Goal: Task Accomplishment & Management: Use online tool/utility

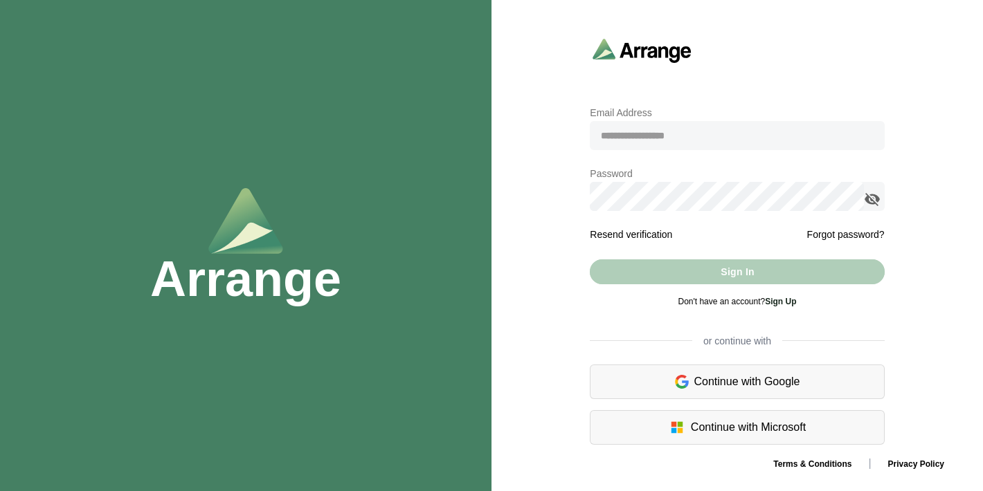
type input "**********"
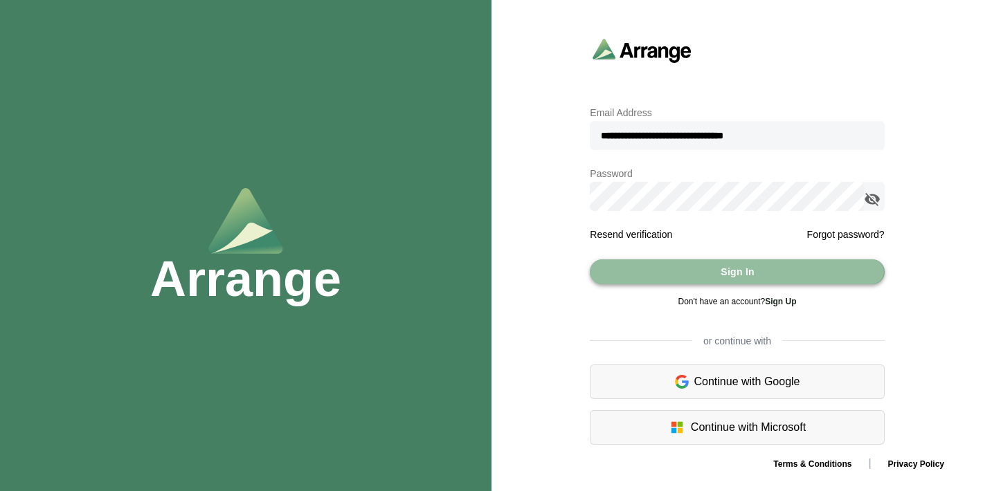
click at [709, 269] on button "Sign In" at bounding box center [737, 272] width 294 height 25
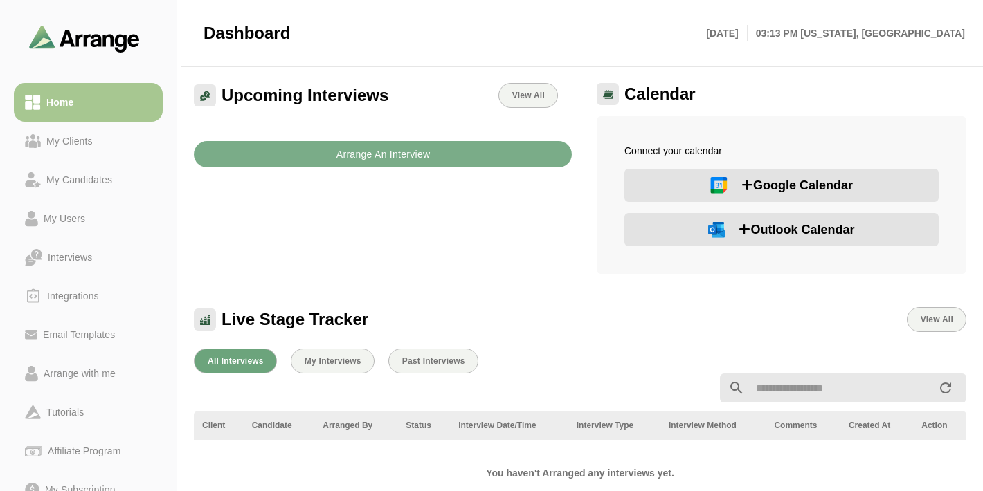
click at [740, 226] on icon at bounding box center [745, 230] width 12 height 12
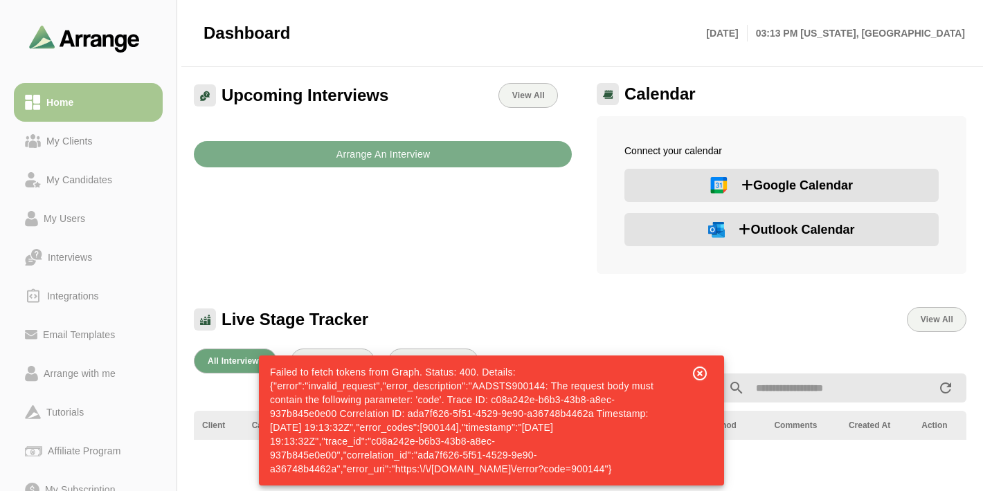
click at [705, 377] on icon "button" at bounding box center [700, 374] width 17 height 17
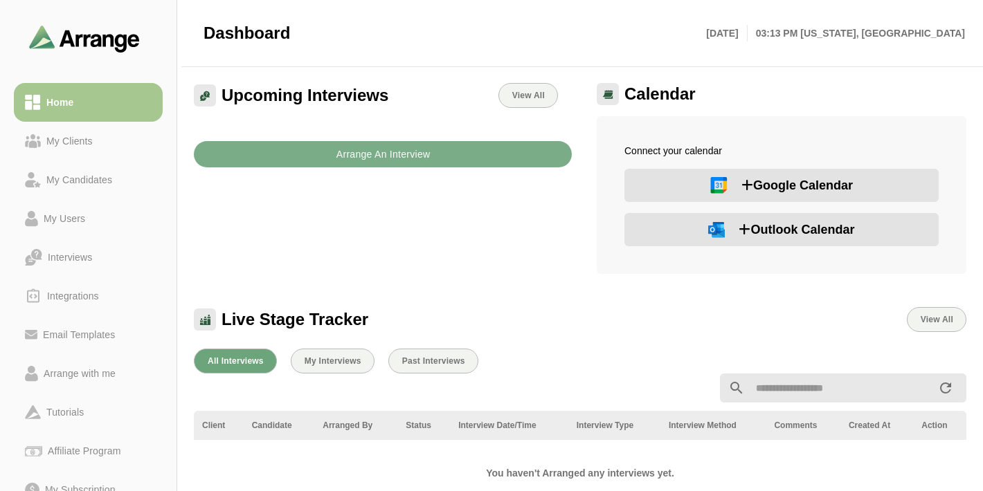
click at [788, 223] on span "Outlook Calendar" at bounding box center [797, 229] width 116 height 19
click at [794, 235] on span "Outlook Calendar" at bounding box center [797, 229] width 116 height 19
click at [787, 228] on span "Outlook Calendar" at bounding box center [797, 229] width 116 height 19
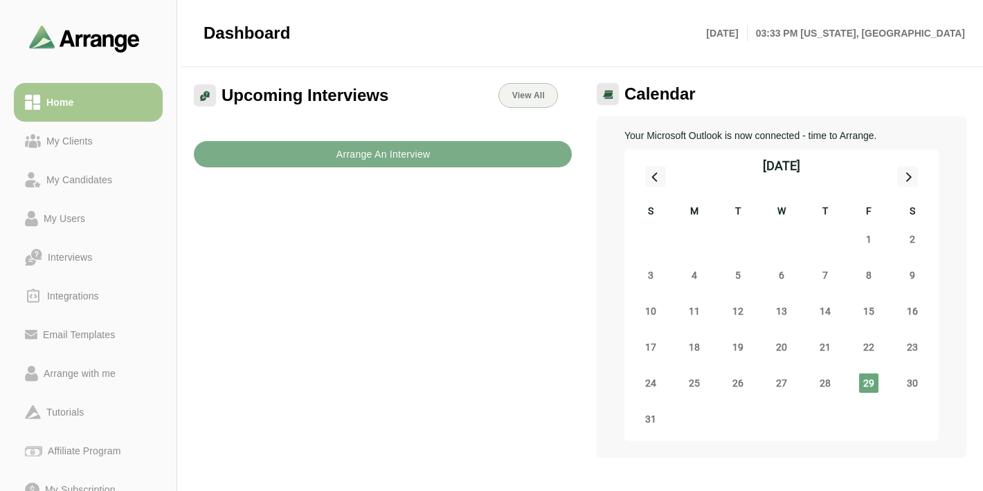
click at [611, 96] on img at bounding box center [608, 94] width 10 height 9
click at [82, 143] on div "My Clients" at bounding box center [69, 141] width 57 height 17
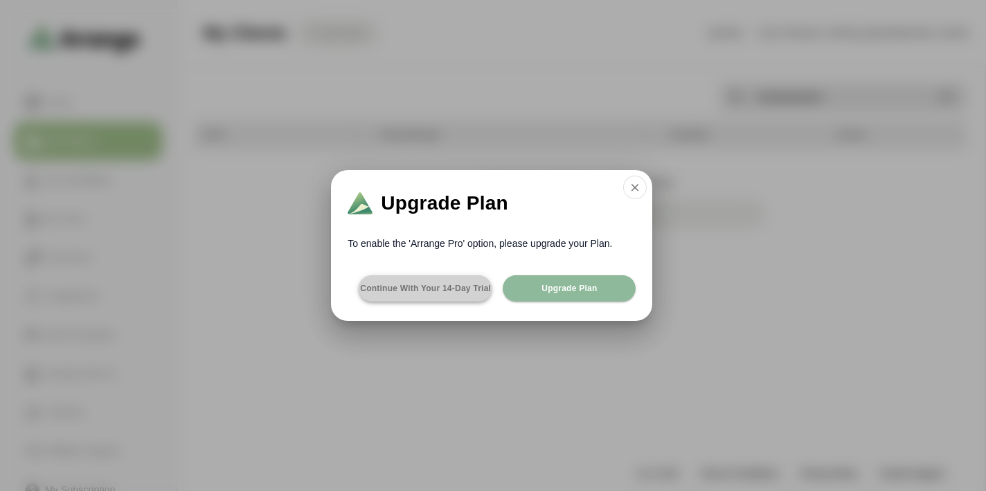
click at [396, 288] on span "Continue with your 14-day Trial" at bounding box center [425, 288] width 132 height 11
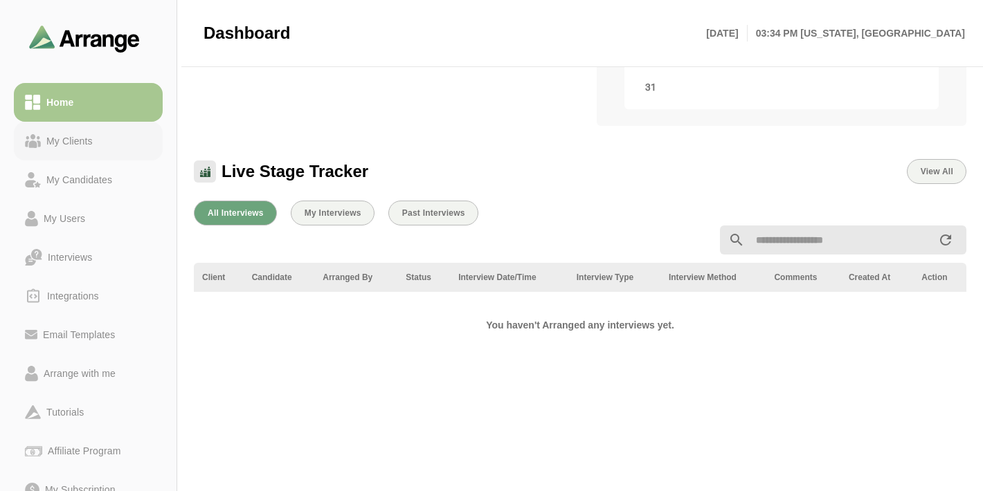
click at [63, 148] on div "My Clients" at bounding box center [69, 141] width 57 height 17
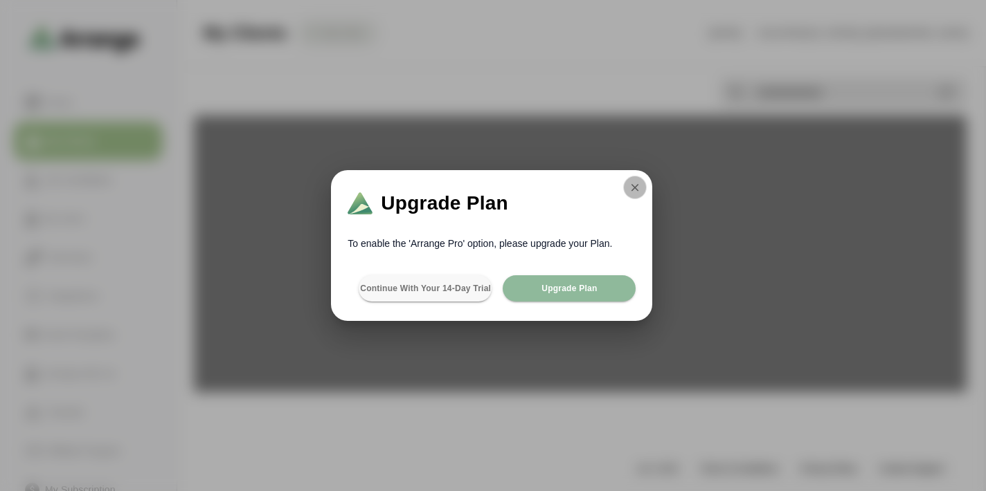
click at [629, 195] on button "button" at bounding box center [635, 188] width 24 height 24
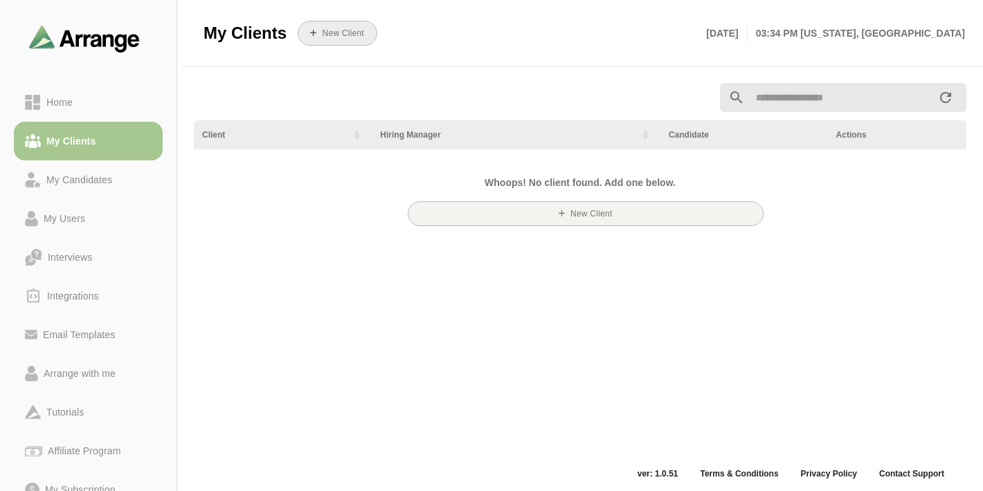
click at [321, 39] on button "New Client" at bounding box center [338, 33] width 80 height 25
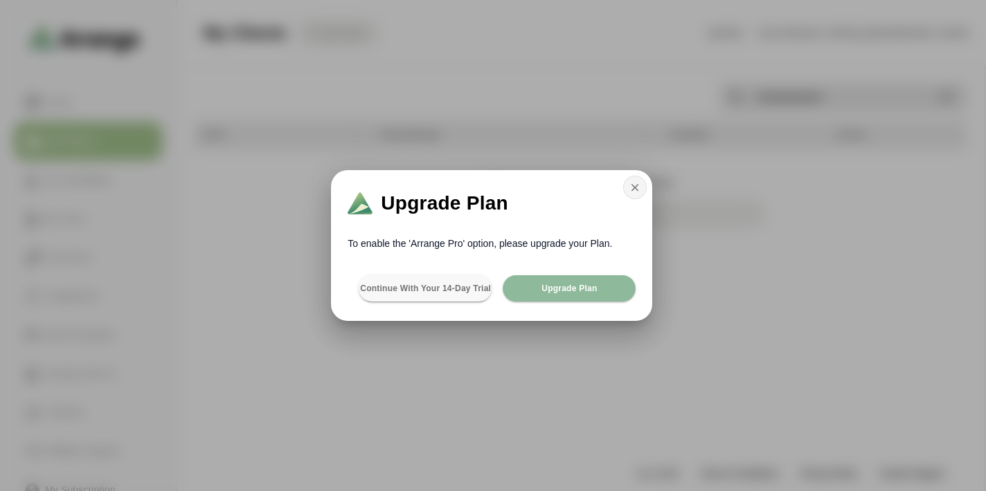
click at [639, 187] on icon "button" at bounding box center [635, 187] width 12 height 12
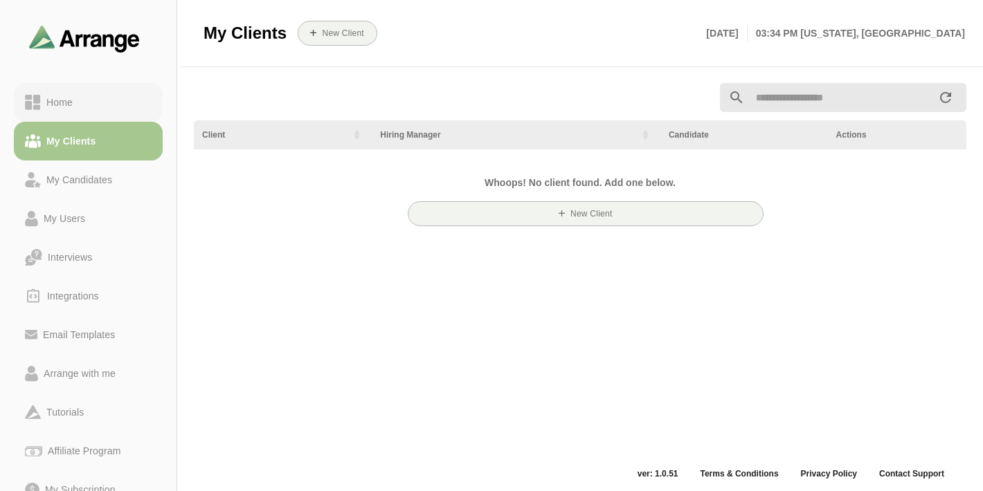
click at [62, 102] on div "Home" at bounding box center [59, 102] width 37 height 17
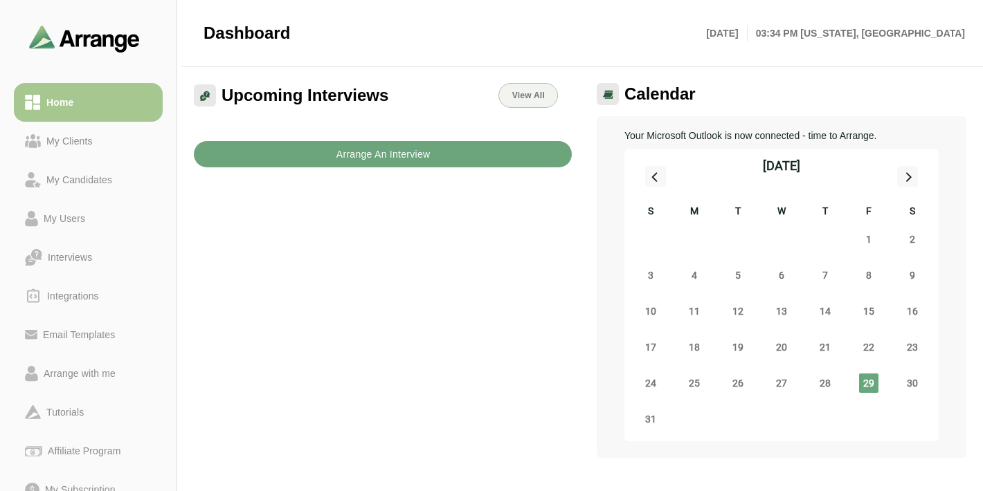
click at [374, 156] on b "Arrange An Interview" at bounding box center [383, 154] width 95 height 26
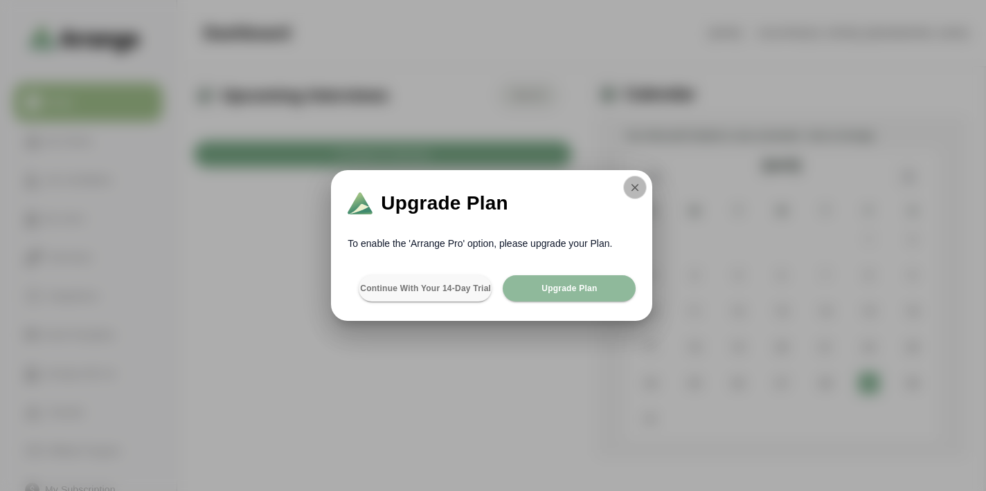
click at [639, 197] on button "button" at bounding box center [635, 188] width 24 height 24
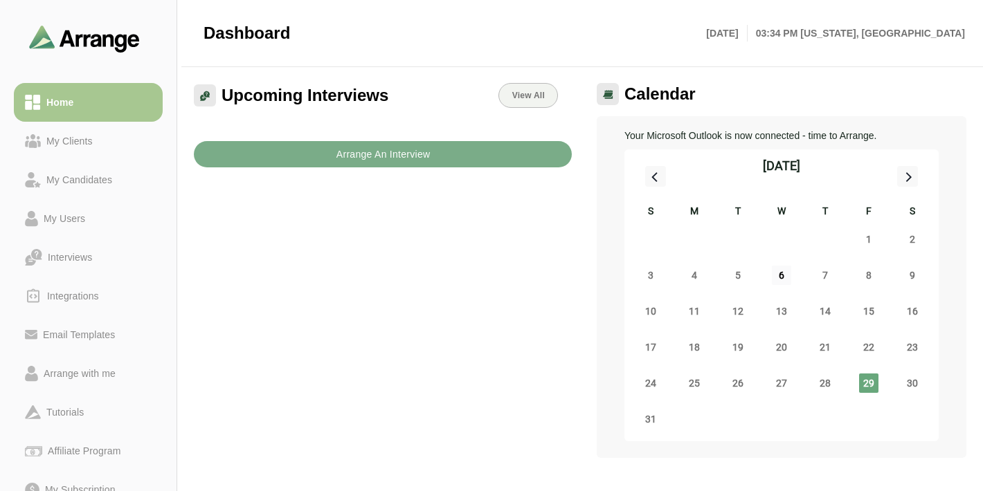
click at [786, 277] on span "6" at bounding box center [781, 275] width 19 height 19
click at [873, 384] on span "29" at bounding box center [868, 383] width 19 height 19
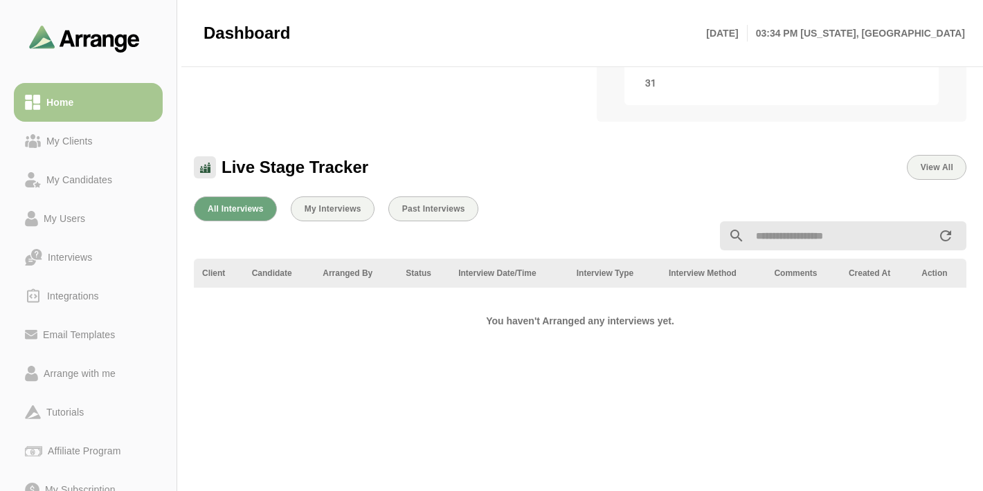
scroll to position [300, 0]
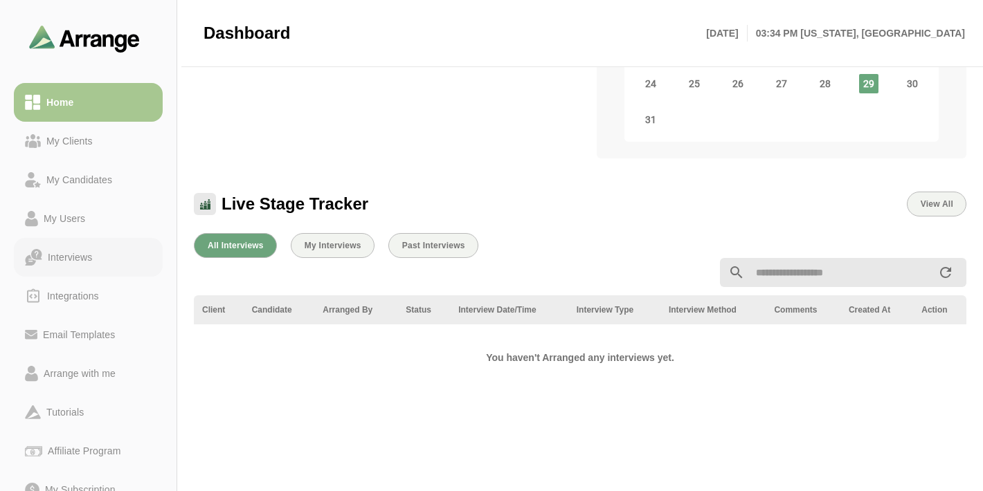
click at [83, 261] on div "Interviews" at bounding box center [69, 257] width 55 height 17
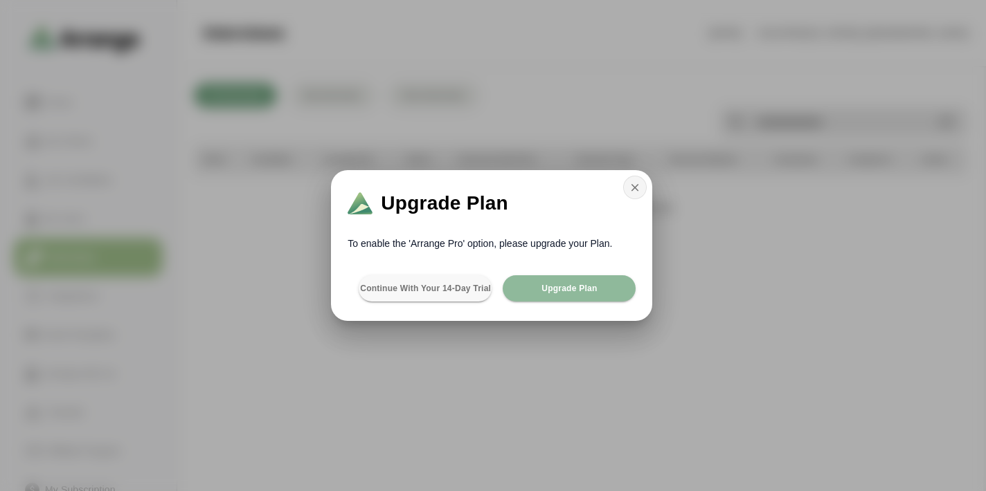
click at [638, 191] on icon "button" at bounding box center [635, 187] width 12 height 12
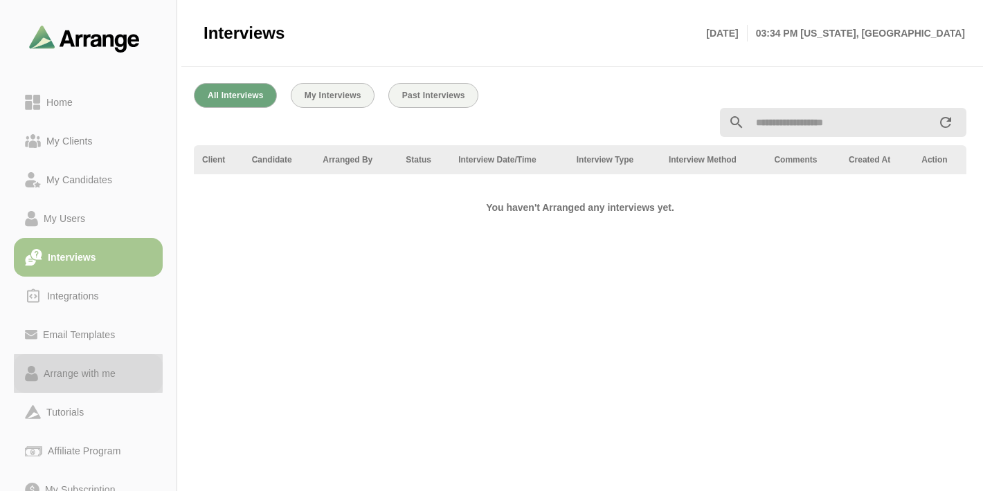
click at [92, 373] on div "Arrange with me" at bounding box center [79, 374] width 83 height 17
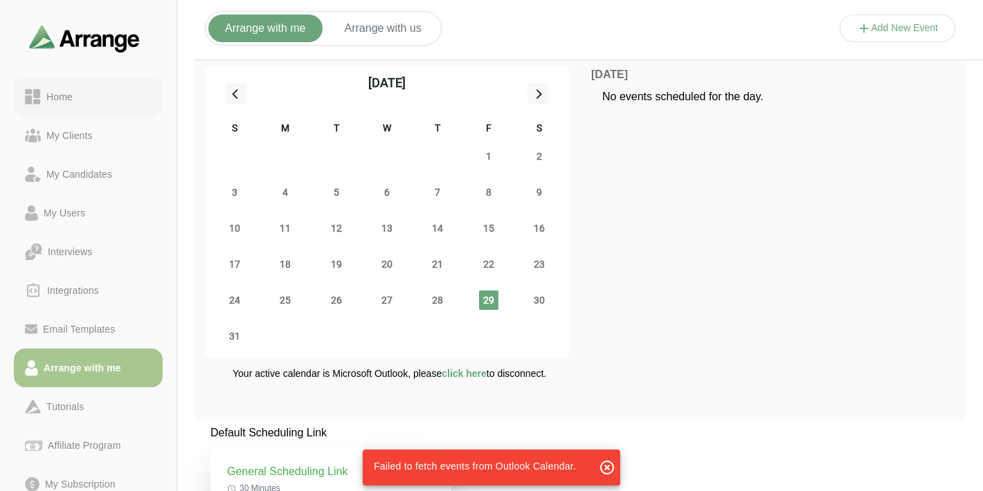
click at [42, 101] on div "Home" at bounding box center [59, 97] width 37 height 17
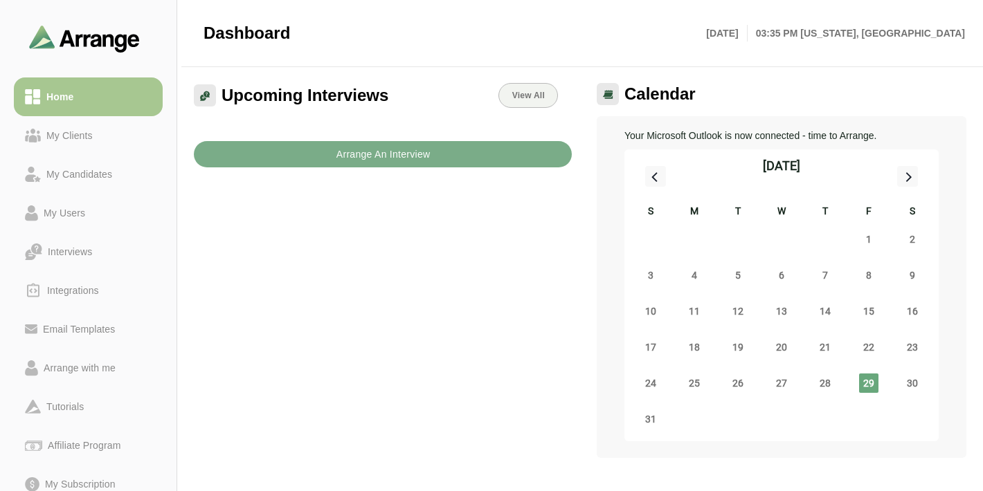
click at [607, 98] on img at bounding box center [608, 94] width 10 height 9
click at [659, 97] on span "Calendar" at bounding box center [659, 94] width 71 height 21
click at [904, 179] on icon at bounding box center [908, 177] width 18 height 18
click at [662, 178] on icon at bounding box center [656, 177] width 18 height 18
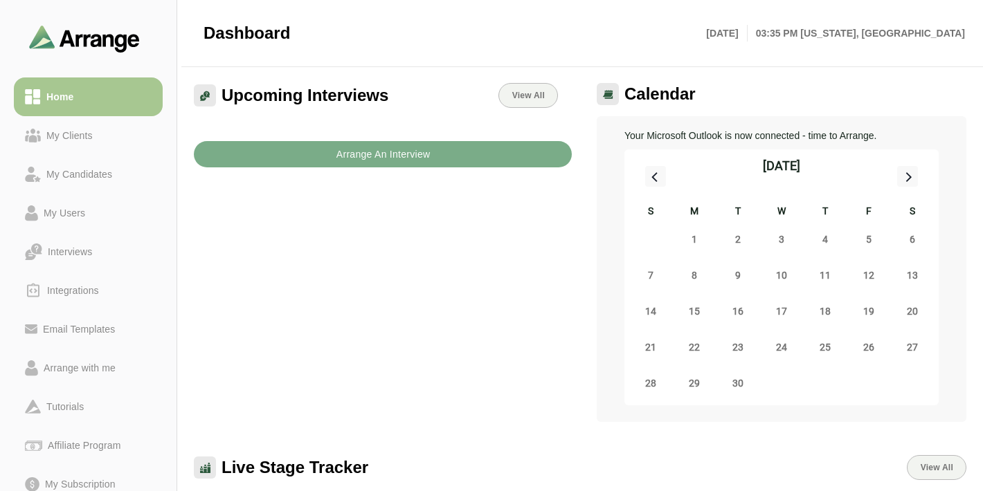
click at [662, 178] on icon at bounding box center [656, 177] width 18 height 18
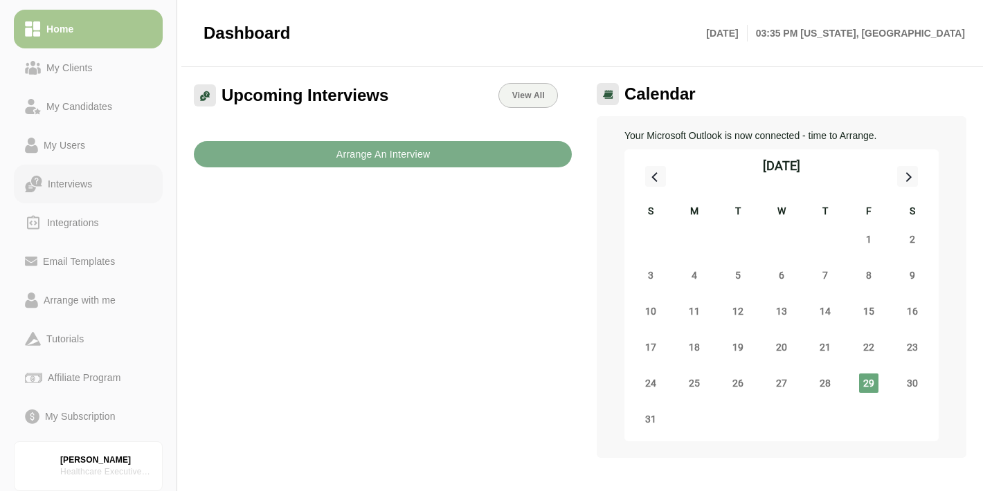
scroll to position [111, 0]
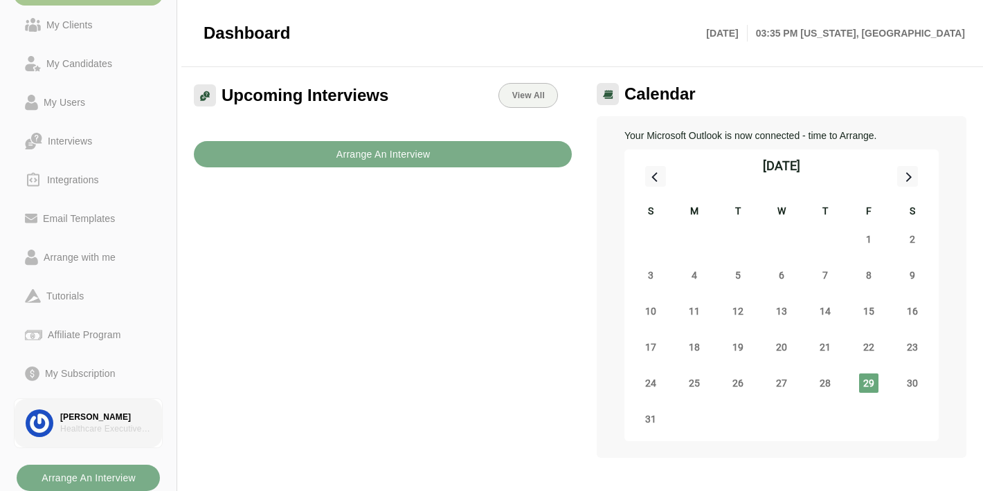
click at [77, 422] on div "[PERSON_NAME]" at bounding box center [105, 418] width 91 height 12
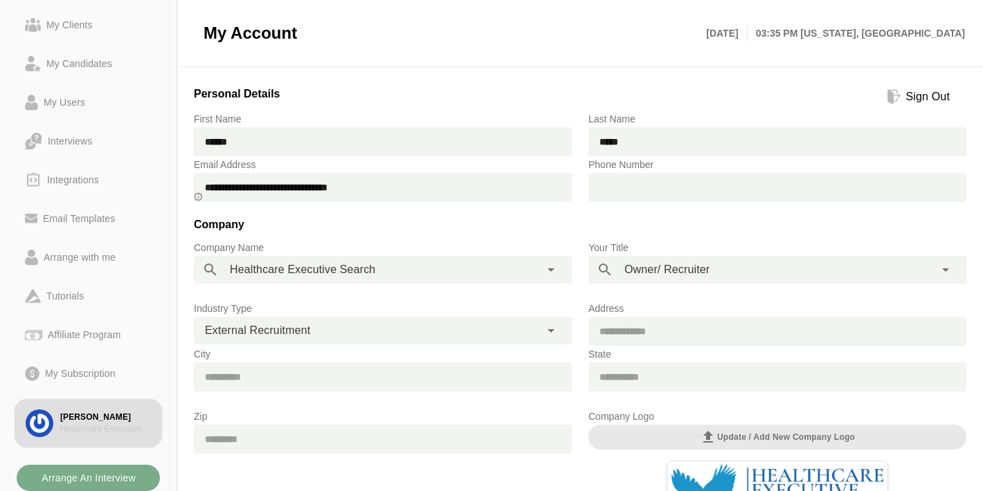
click at [916, 95] on div "Sign Out" at bounding box center [928, 97] width 55 height 17
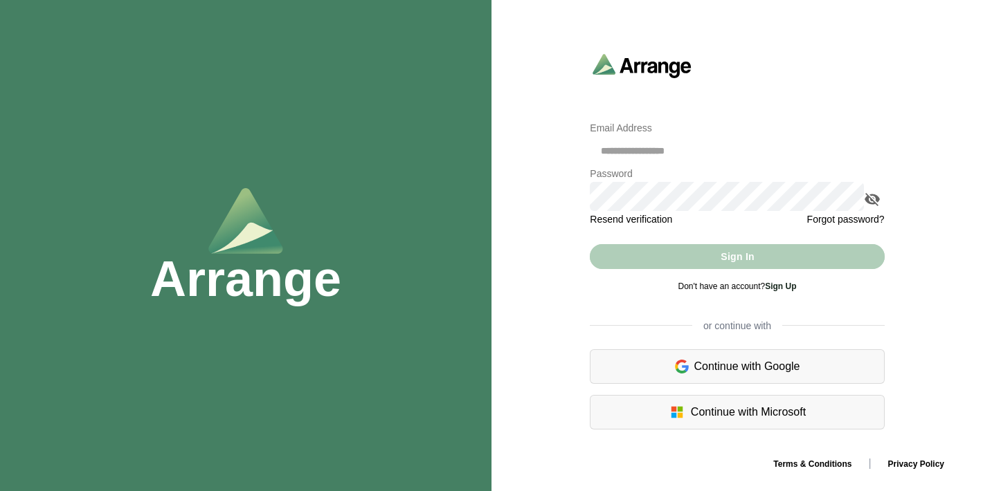
type input "**********"
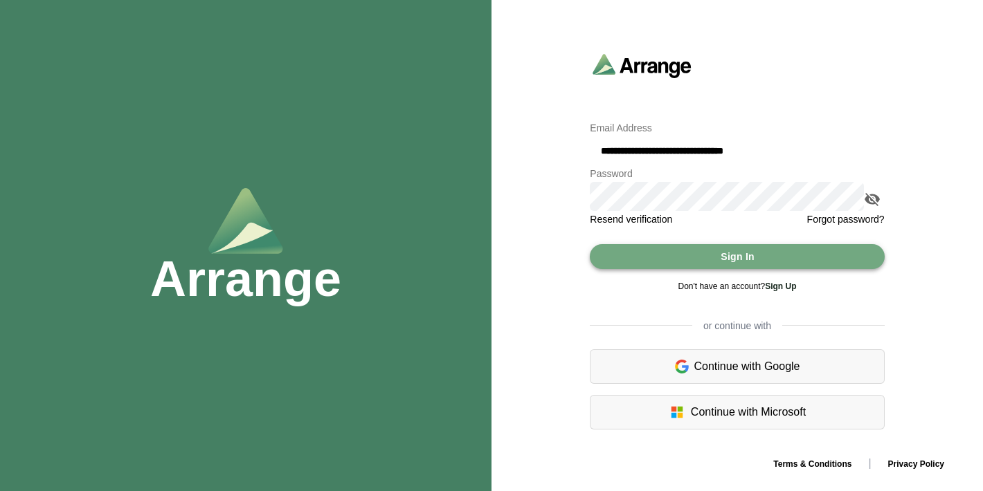
click at [688, 264] on button "Sign In" at bounding box center [737, 256] width 294 height 25
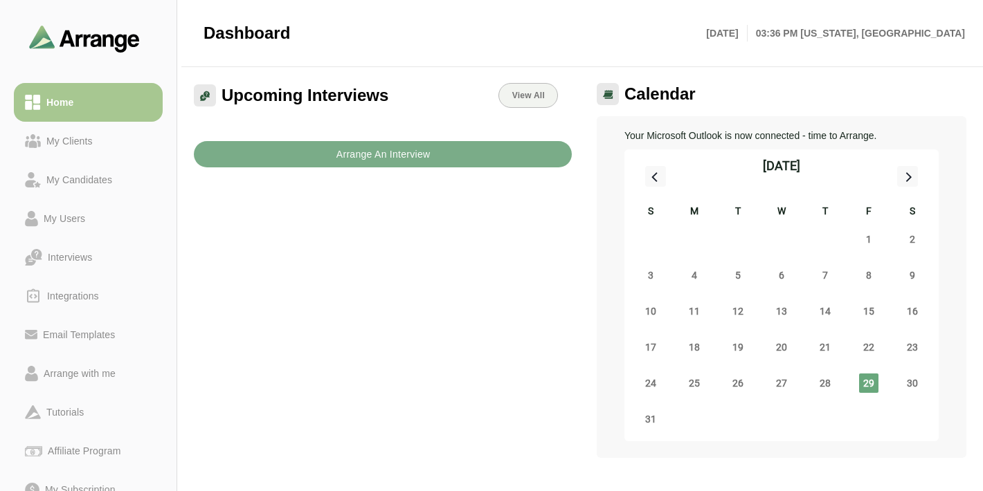
click at [865, 384] on span "29" at bounding box center [868, 383] width 19 height 19
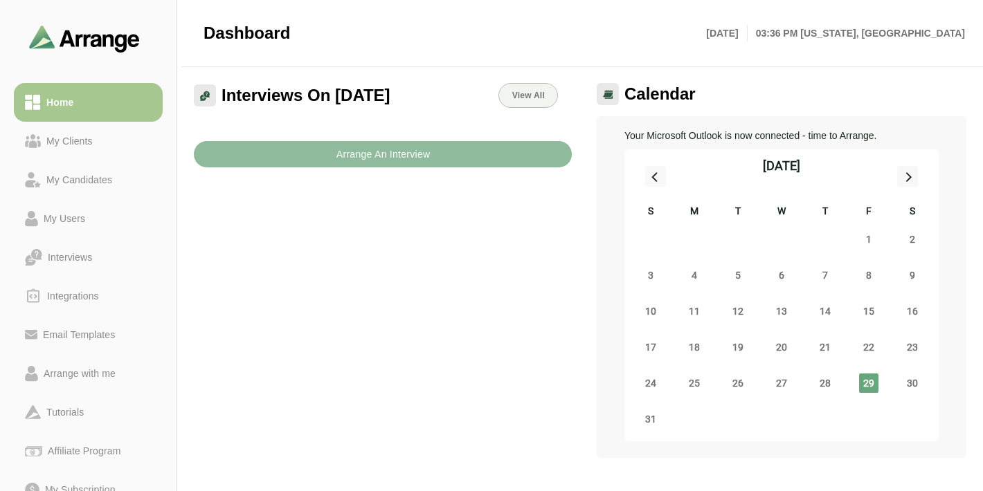
click at [435, 154] on button "Arrange An Interview" at bounding box center [383, 154] width 378 height 26
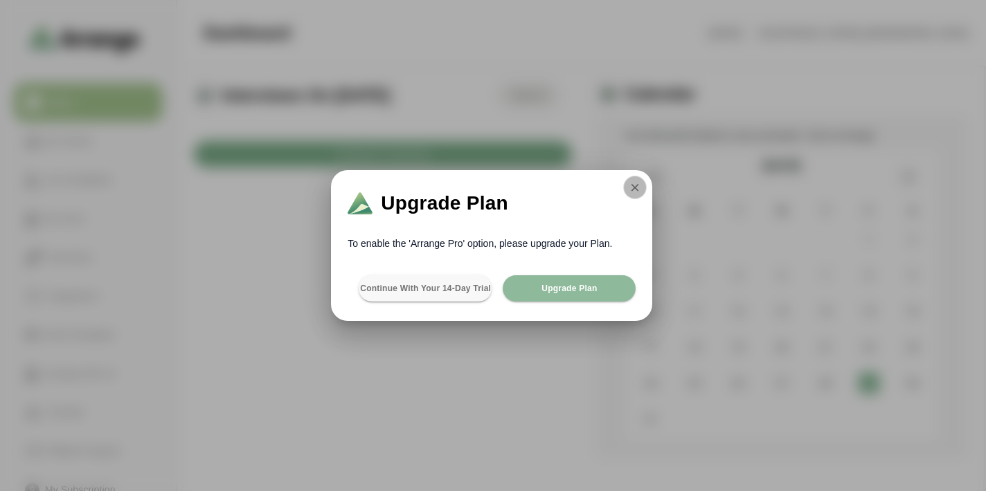
click at [635, 193] on icon "button" at bounding box center [635, 187] width 12 height 12
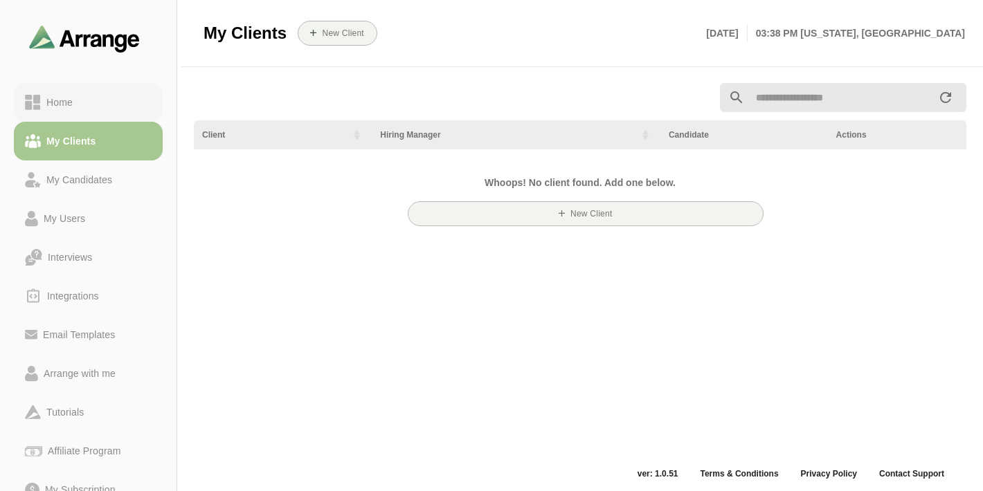
click at [89, 112] on link "Home" at bounding box center [88, 102] width 149 height 39
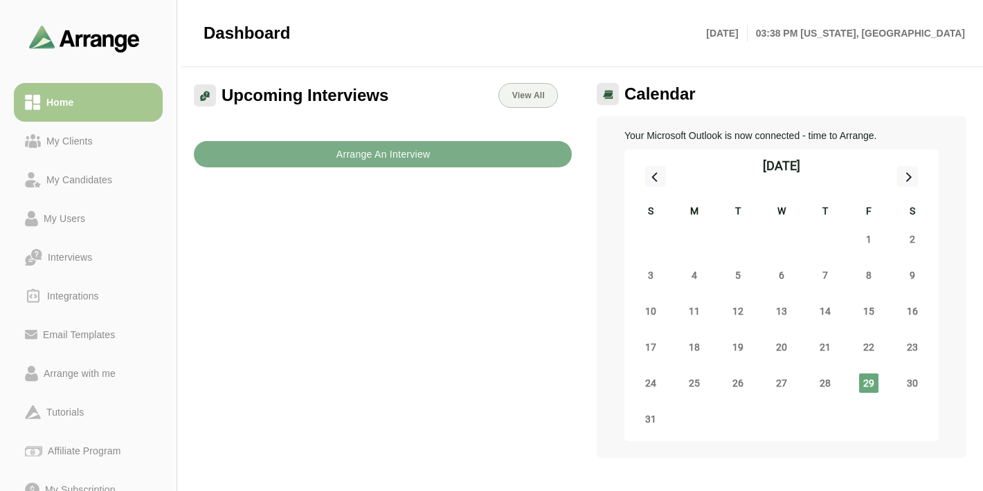
click at [864, 386] on span "29" at bounding box center [868, 383] width 19 height 19
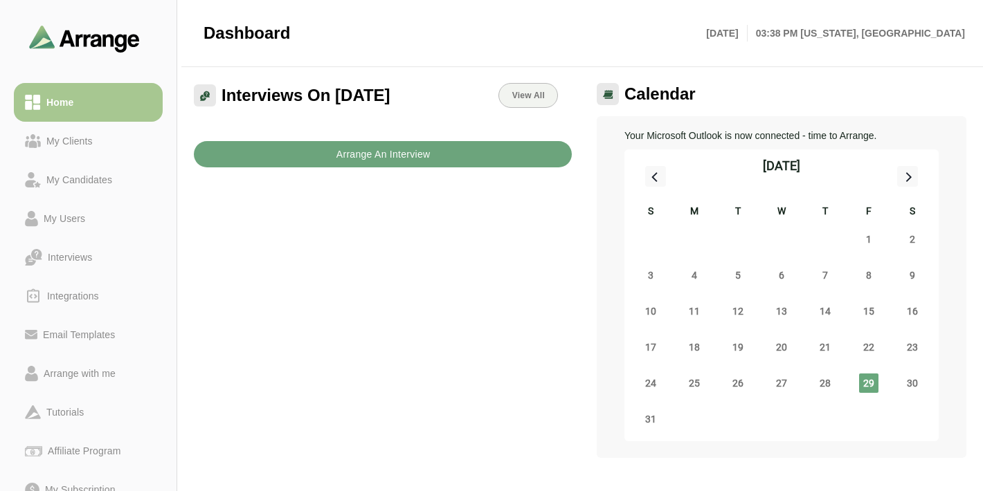
click at [399, 163] on b "Arrange An Interview" at bounding box center [383, 154] width 95 height 26
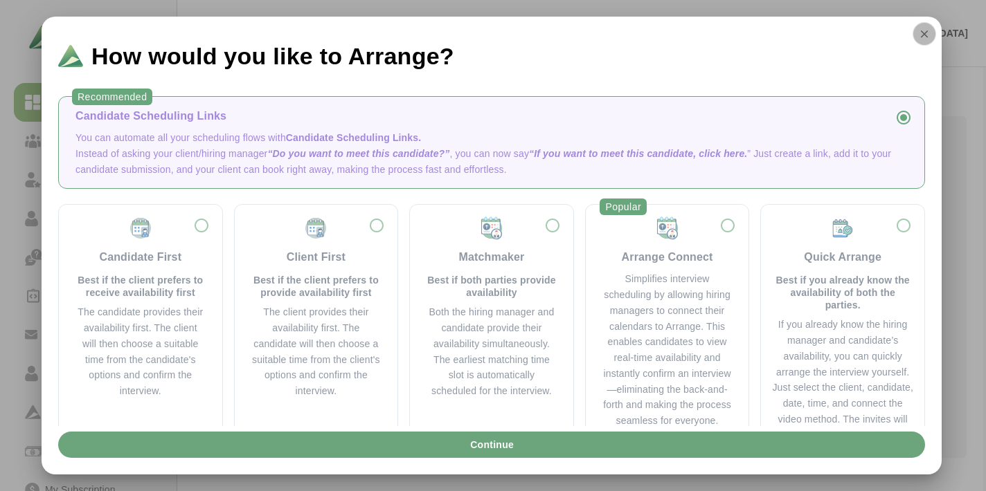
click at [928, 30] on icon "button" at bounding box center [924, 34] width 12 height 12
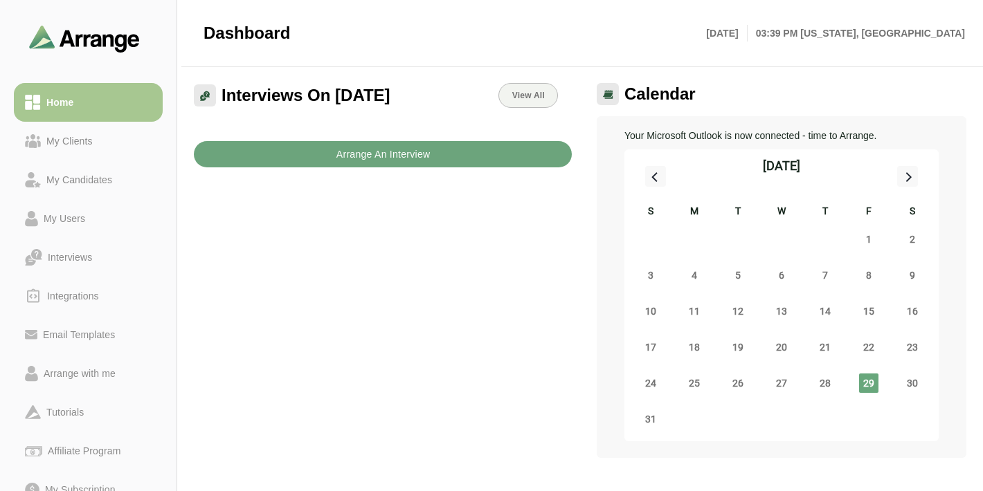
click at [399, 155] on b "Arrange An Interview" at bounding box center [383, 154] width 95 height 26
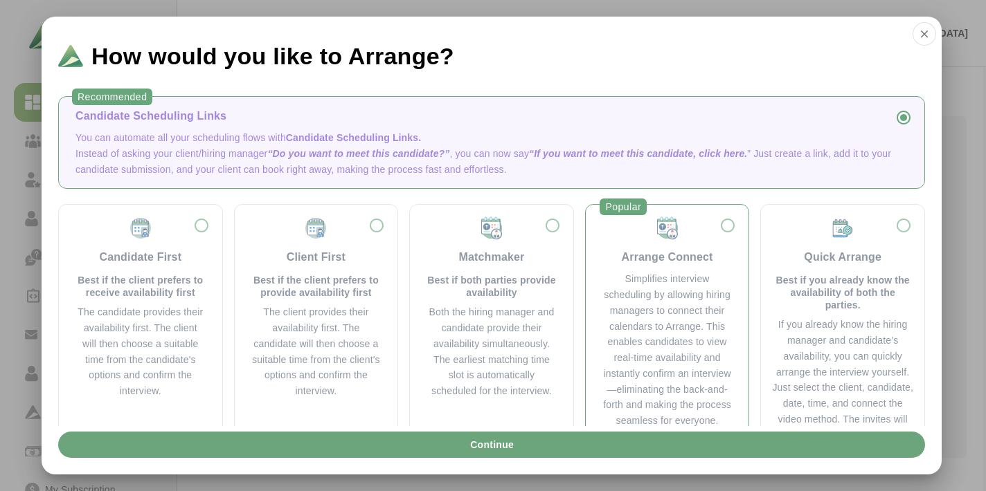
click at [714, 234] on div "Arrange Connect" at bounding box center [667, 241] width 130 height 50
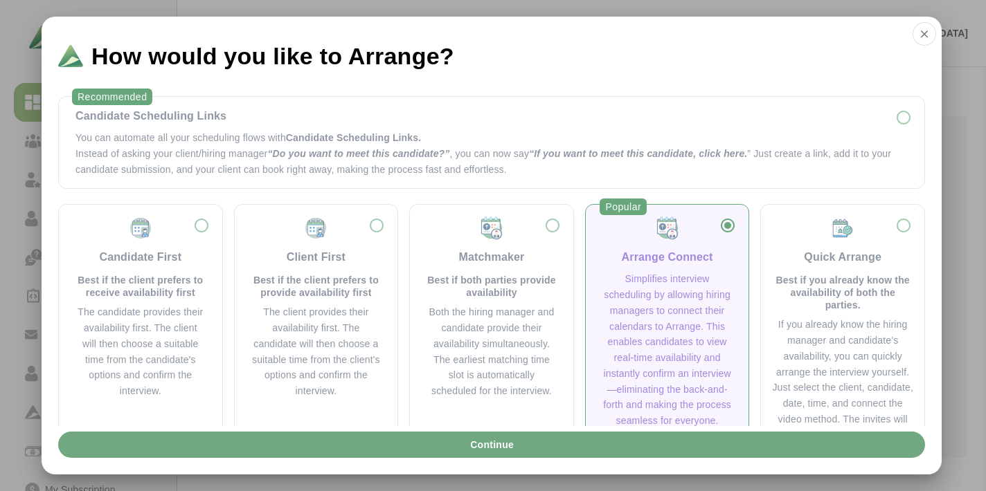
click at [563, 438] on button "Continue" at bounding box center [491, 445] width 867 height 26
